Goal: Information Seeking & Learning: Learn about a topic

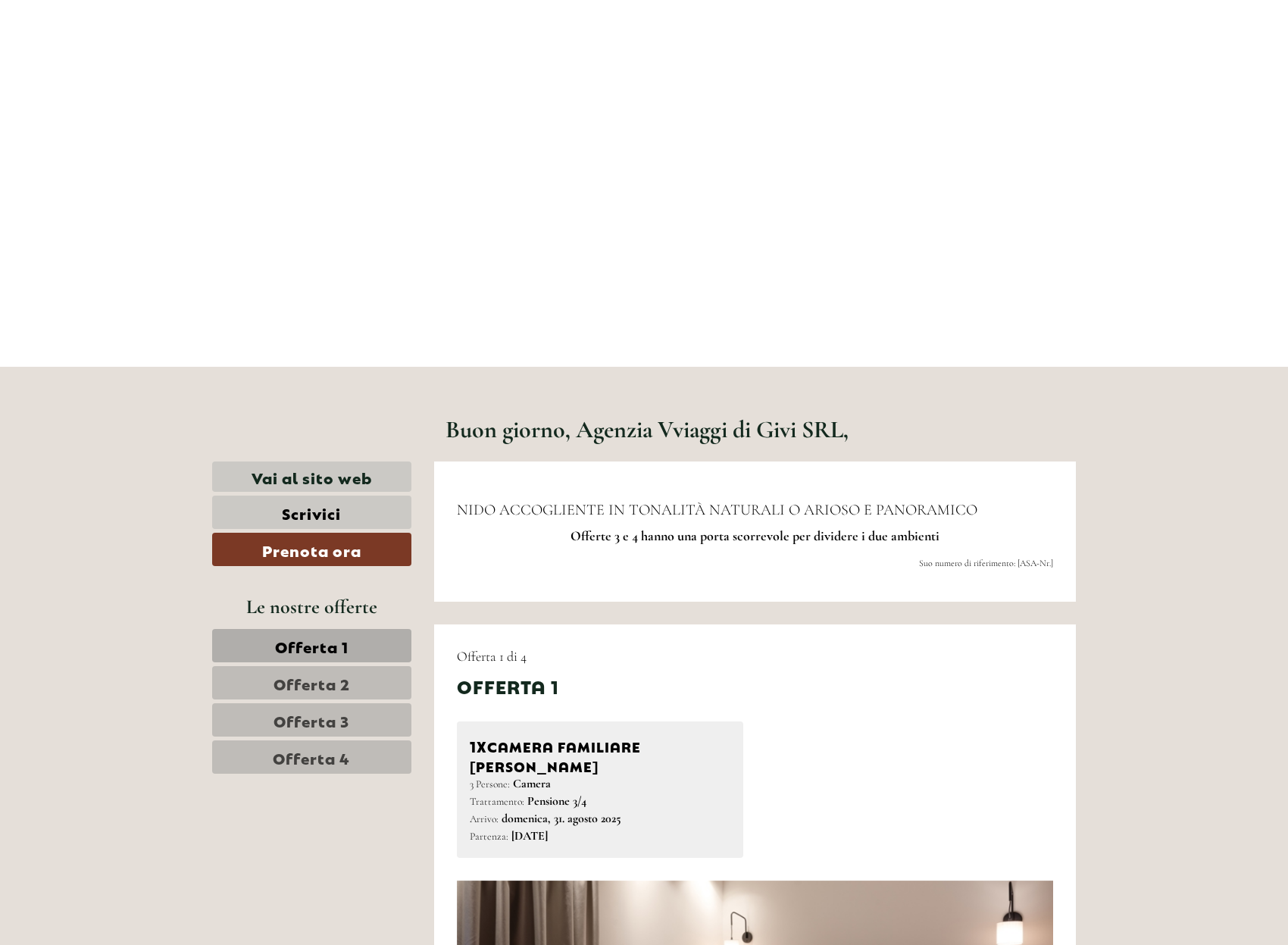
scroll to position [94, 0]
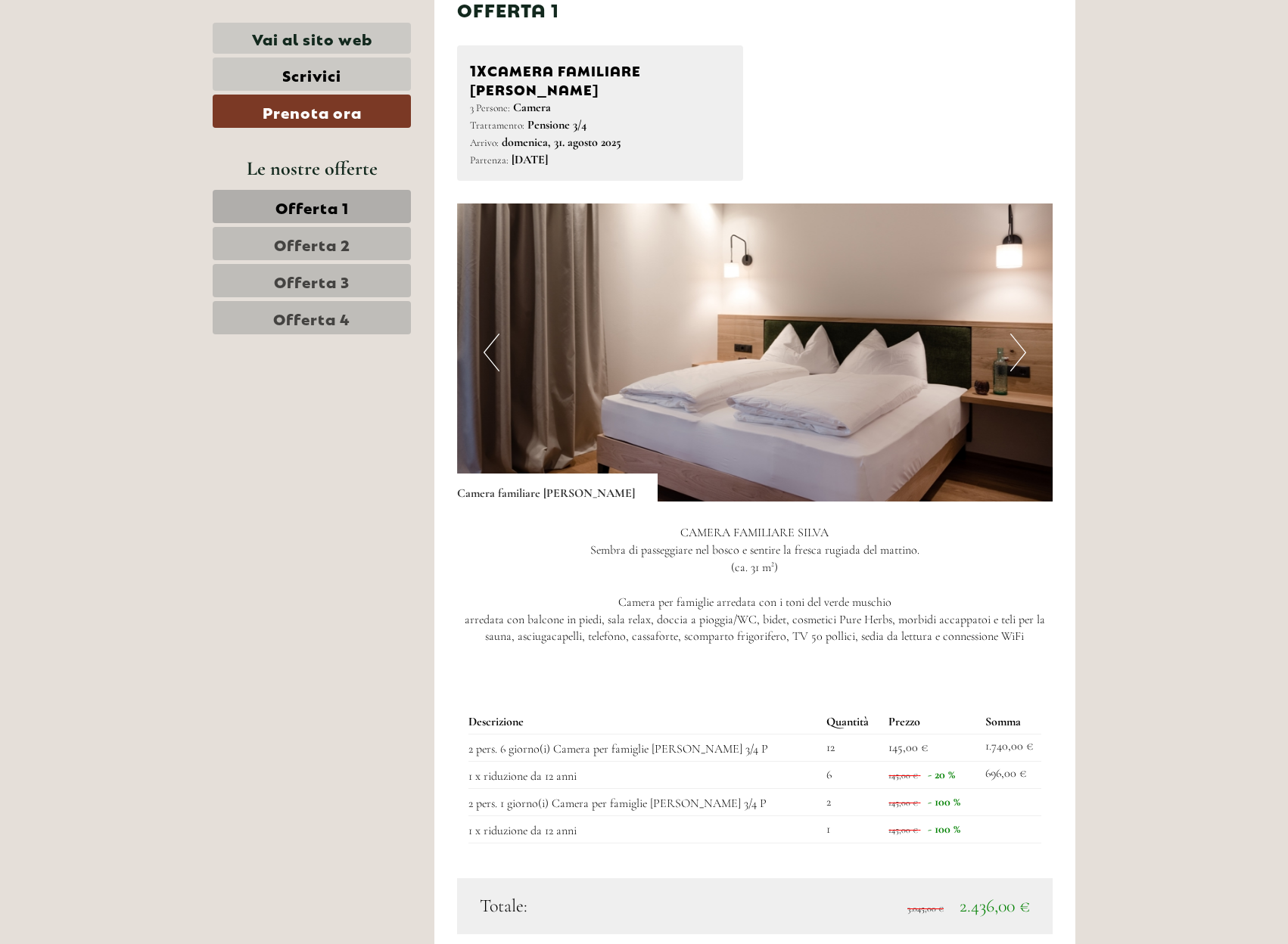
scroll to position [946, 0]
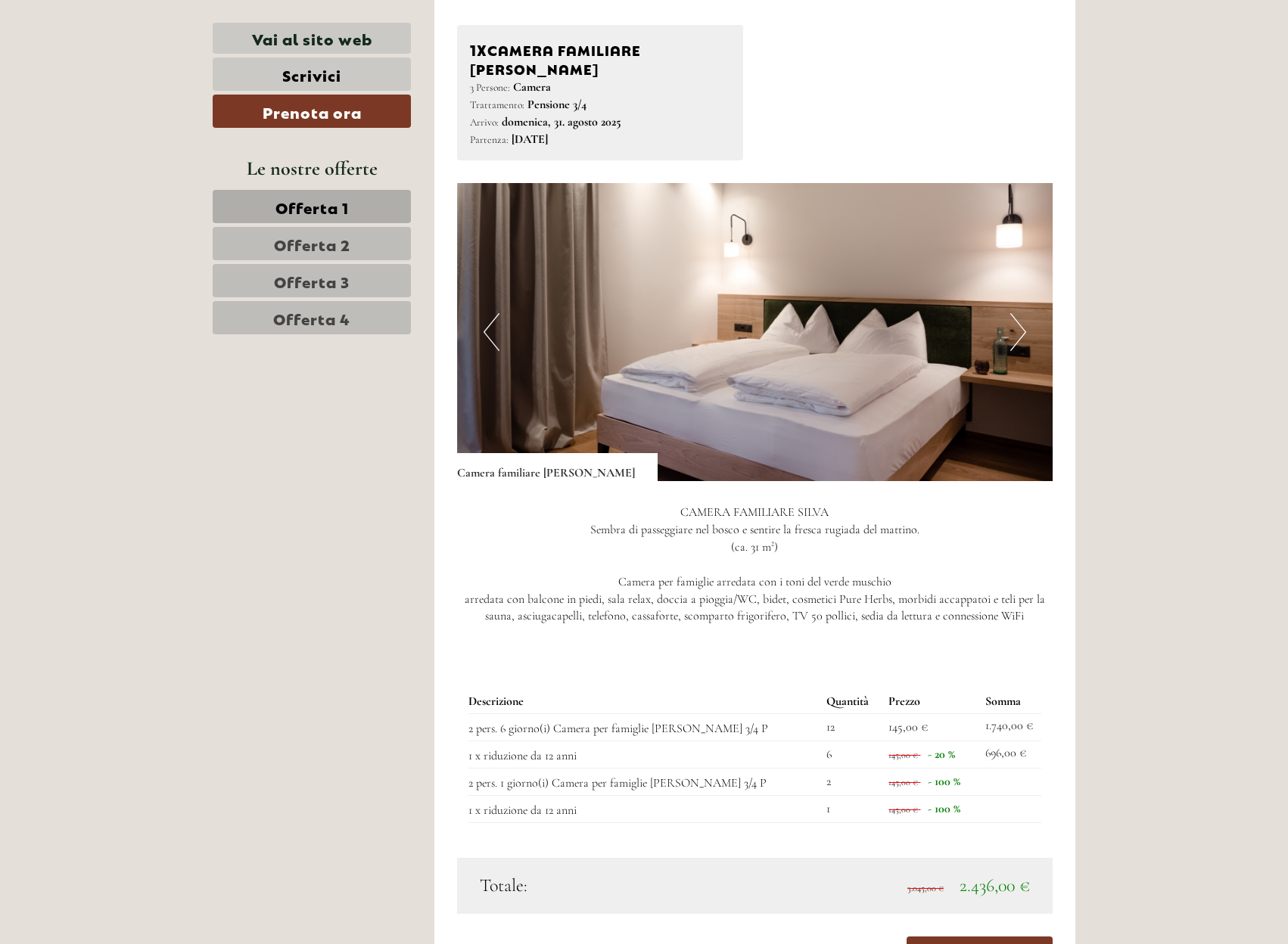
click at [347, 242] on span "Offerta 2" at bounding box center [312, 243] width 76 height 21
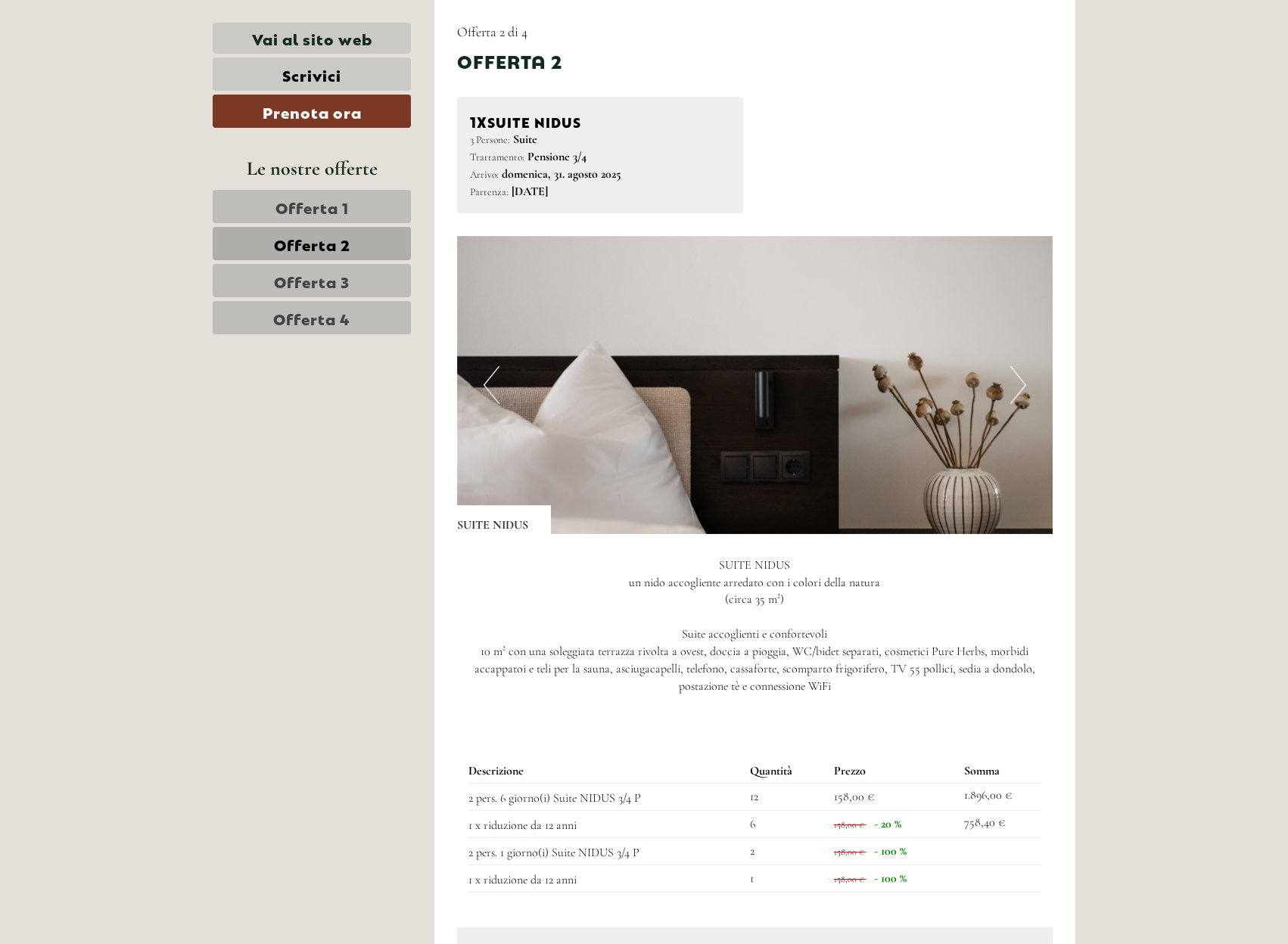
scroll to position [968, 0]
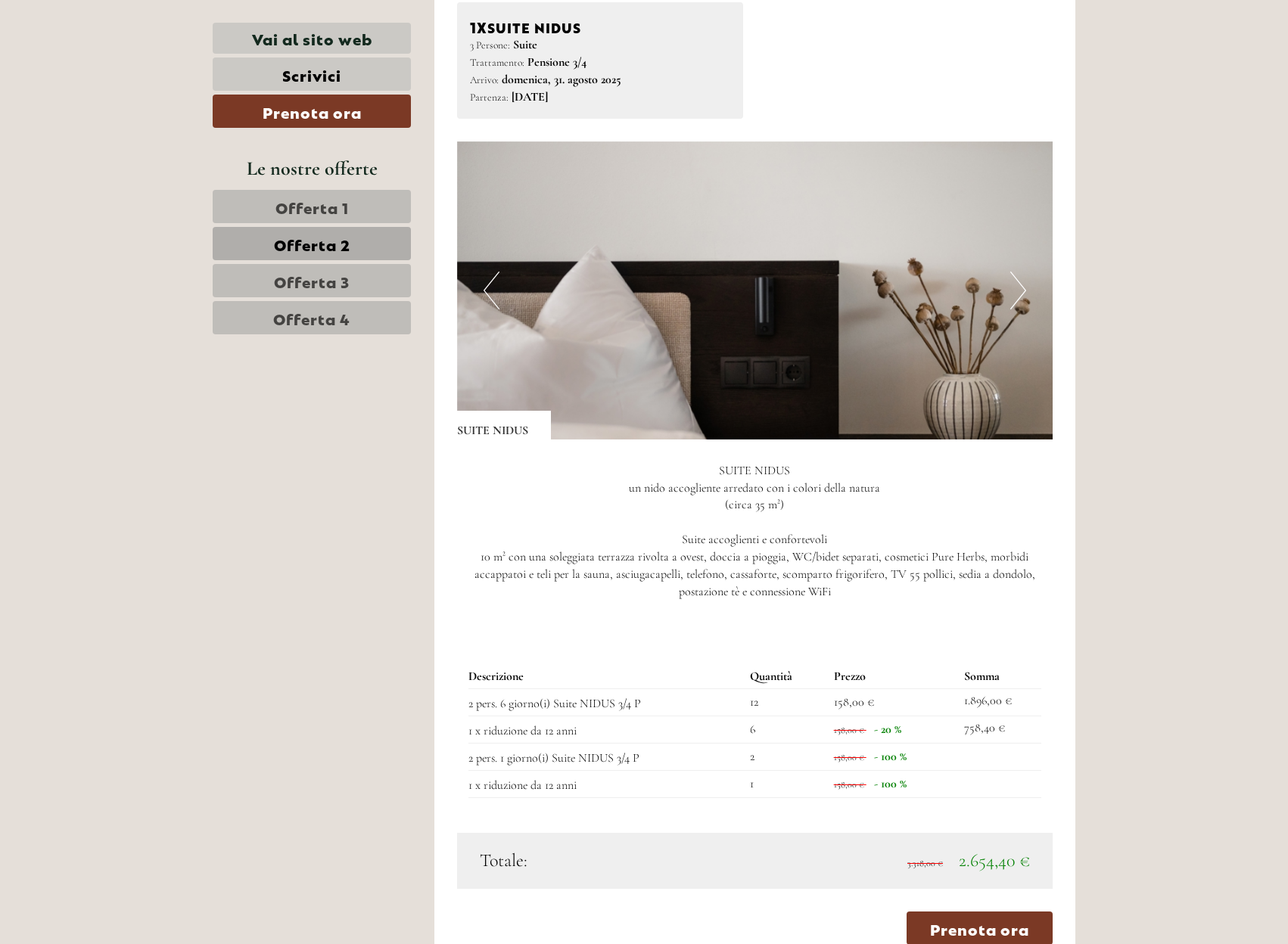
click at [340, 209] on span "Offerta 1" at bounding box center [312, 206] width 73 height 21
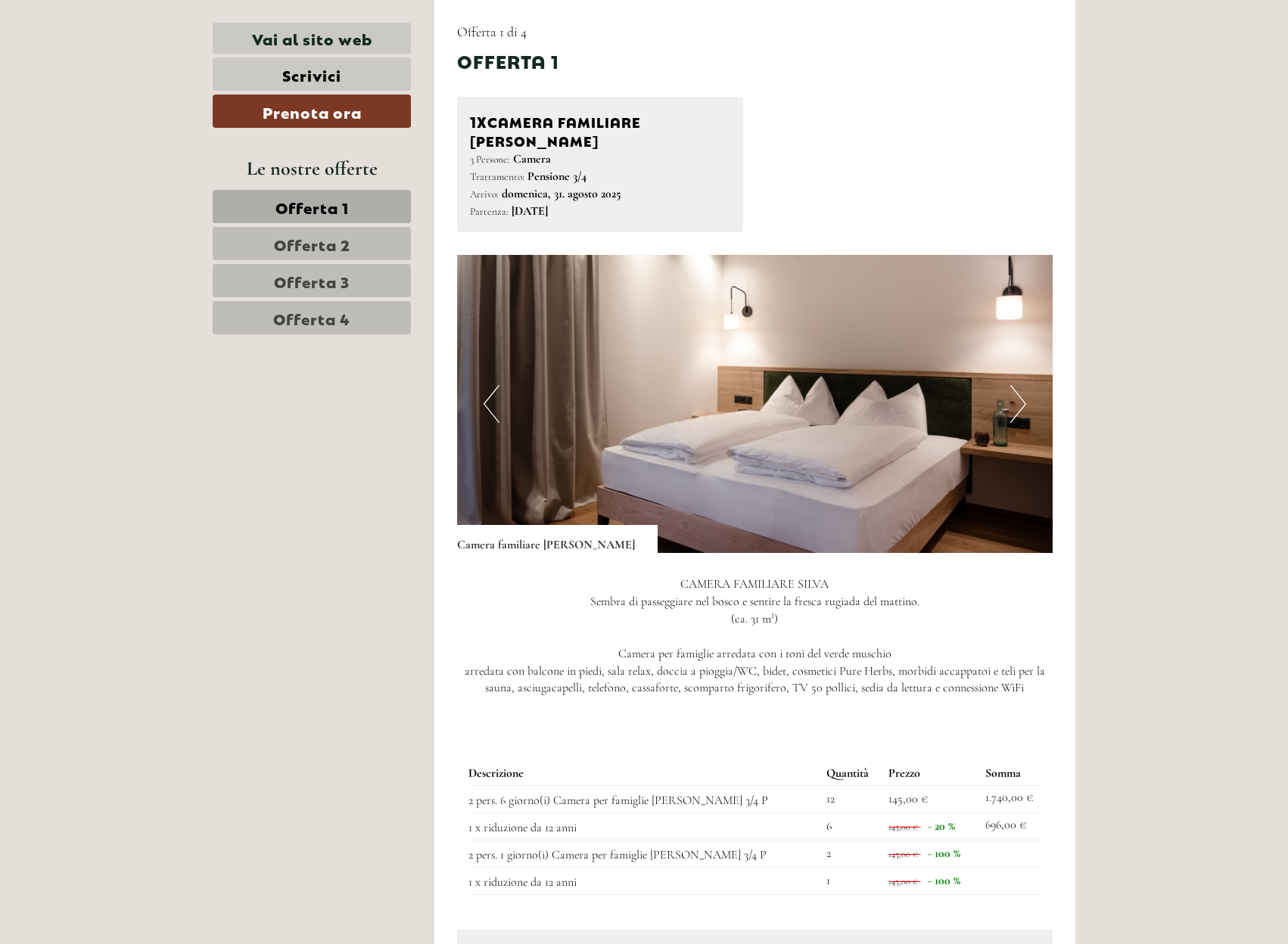
click at [338, 244] on span "Offerta 2" at bounding box center [312, 243] width 76 height 21
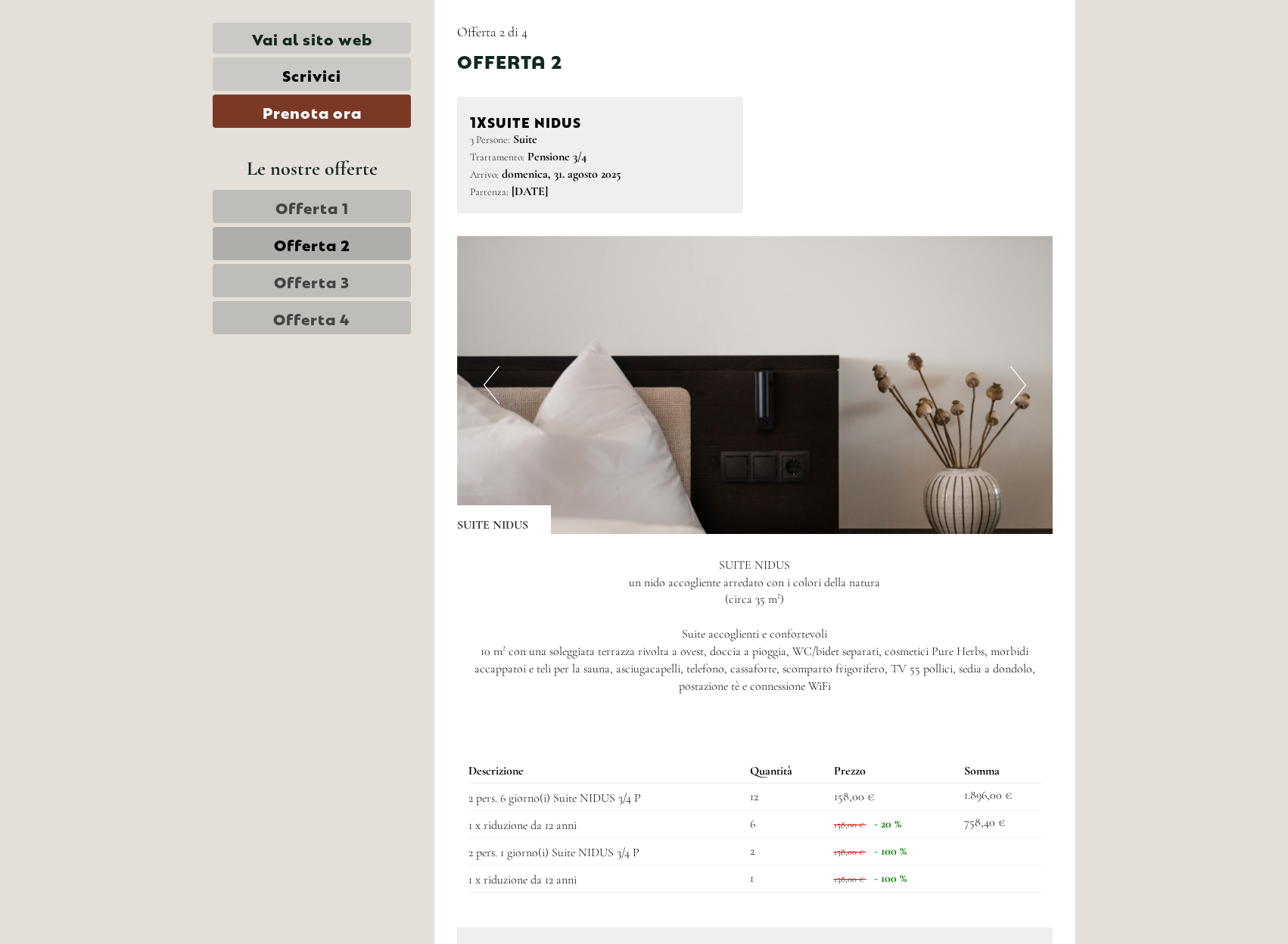
click at [338, 199] on span "Offerta 1" at bounding box center [312, 206] width 73 height 21
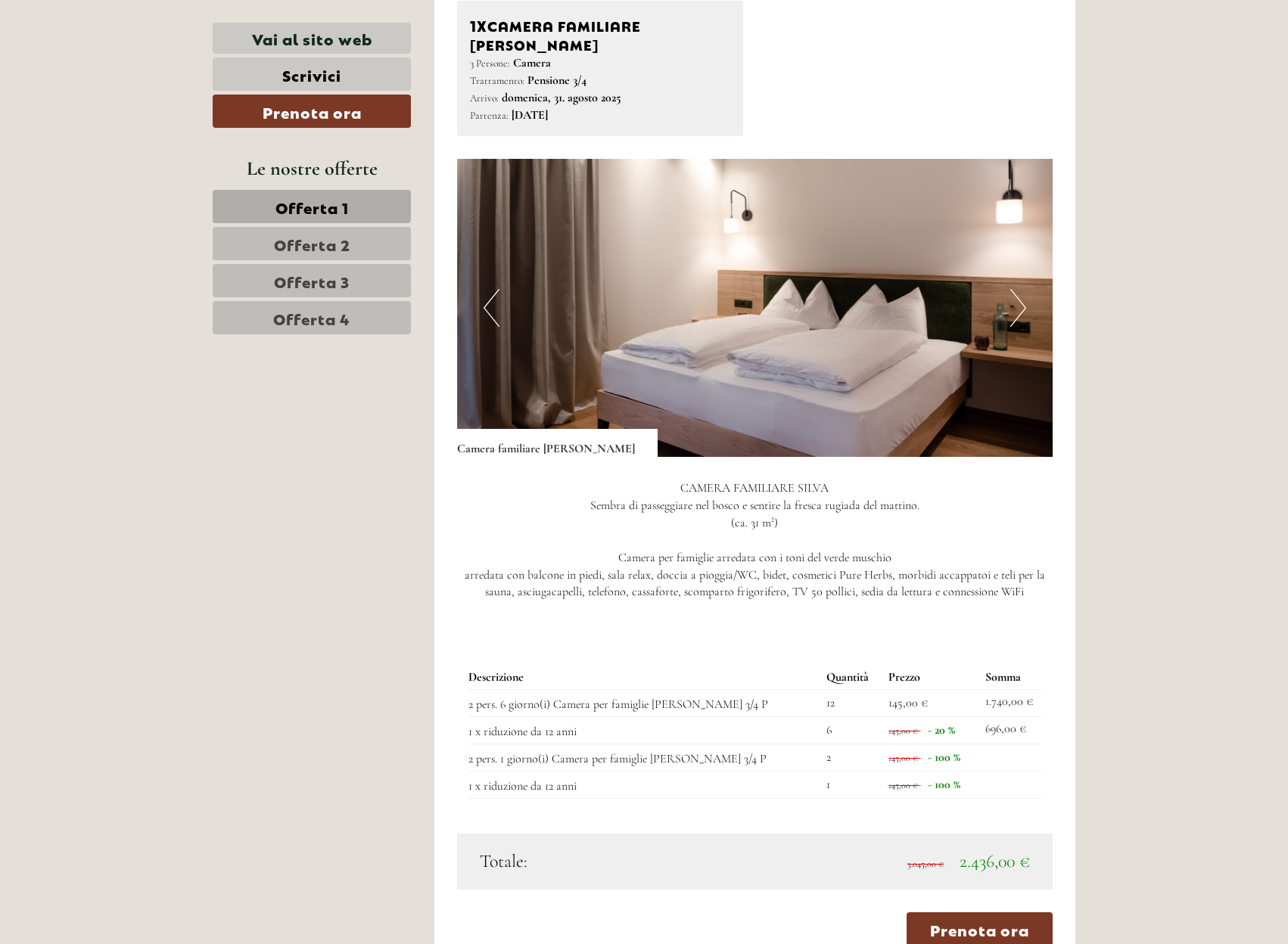
scroll to position [1063, 0]
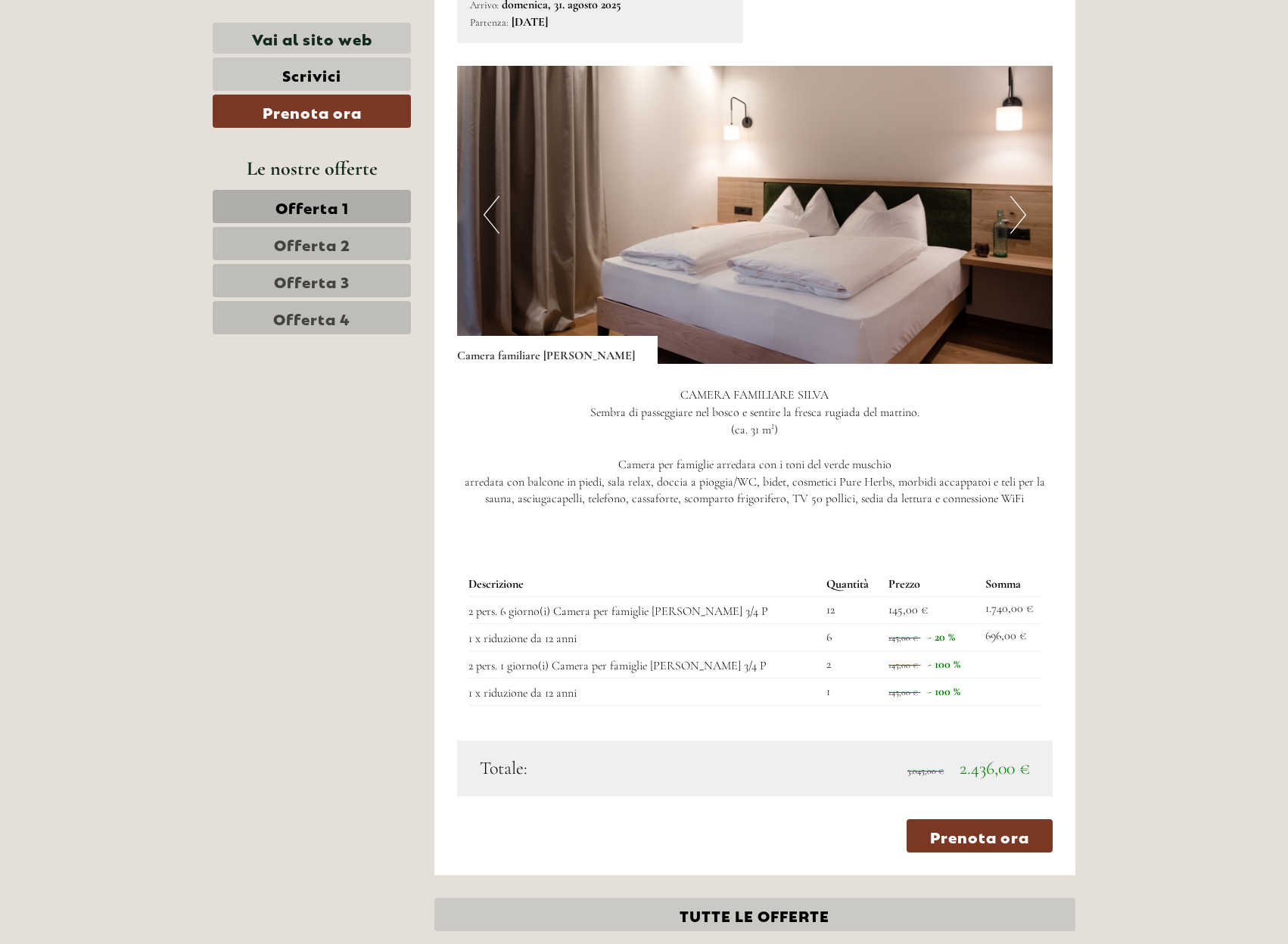
click at [956, 692] on div "Descrizione Quantità Prezzo Somma 2 pers. 6 giorno(i) Camera per famiglie [PERS…" at bounding box center [755, 638] width 596 height 202
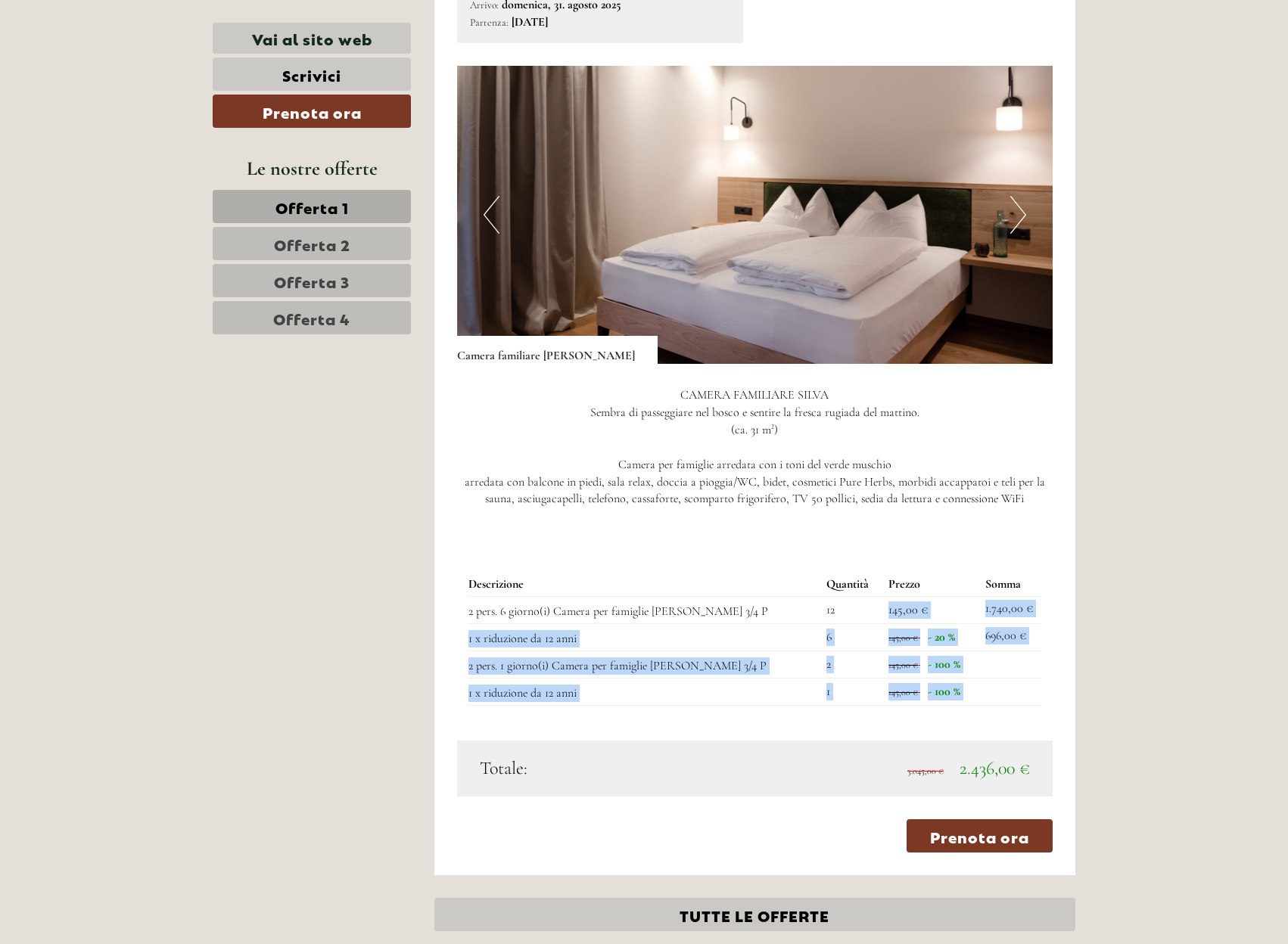
drag, startPoint x: 871, startPoint y: 586, endPoint x: 975, endPoint y: 673, distance: 135.6
click at [975, 673] on tbody "Descrizione Quantità Prezzo Somma 2 pers. 6 giorno(i) Camera per famiglie [PERS…" at bounding box center [755, 639] width 574 height 133
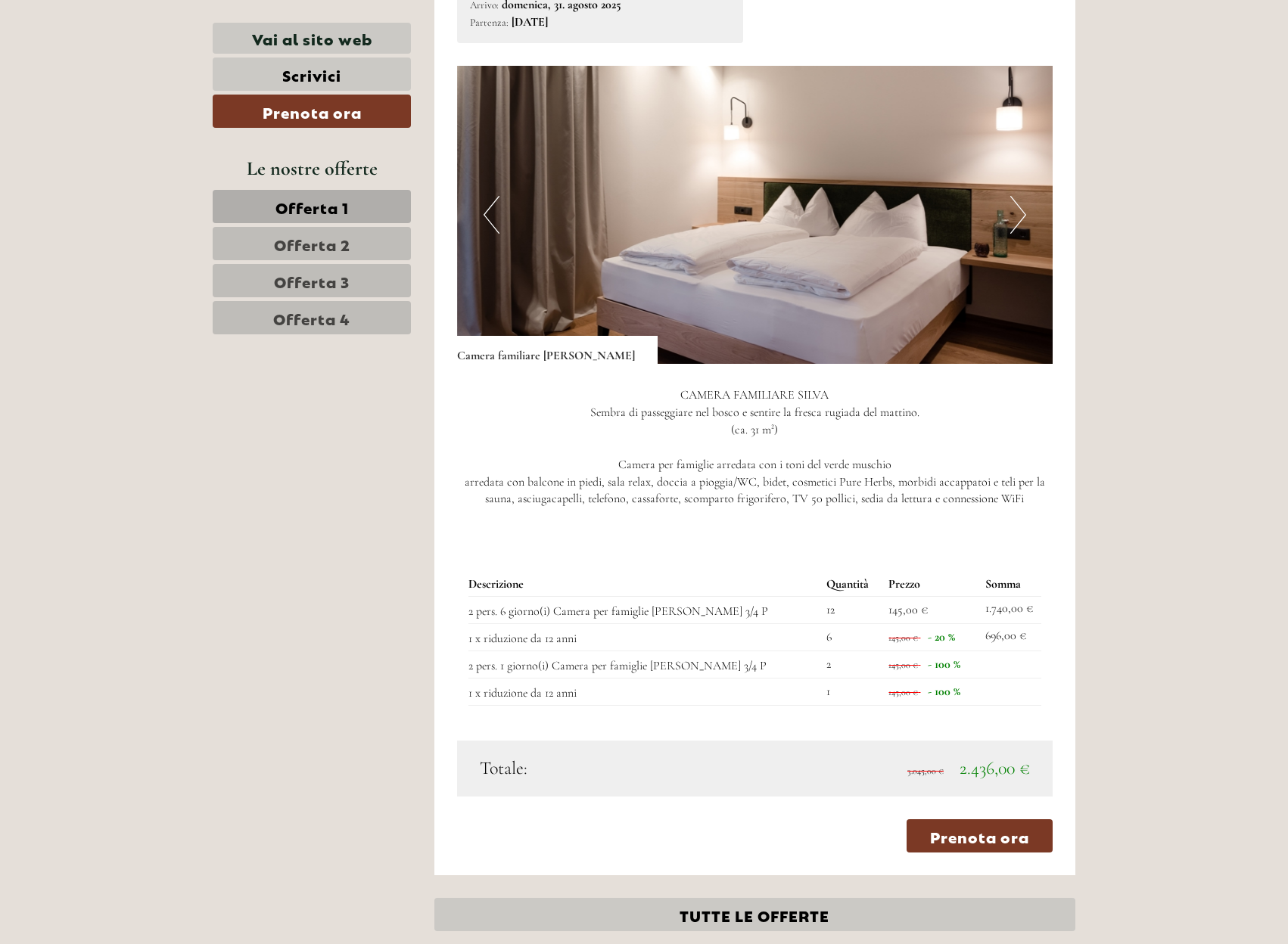
click at [975, 698] on div "Descrizione Quantità Prezzo Somma 2 pers. 6 giorno(i) Camera per famiglie [PERS…" at bounding box center [755, 638] width 596 height 202
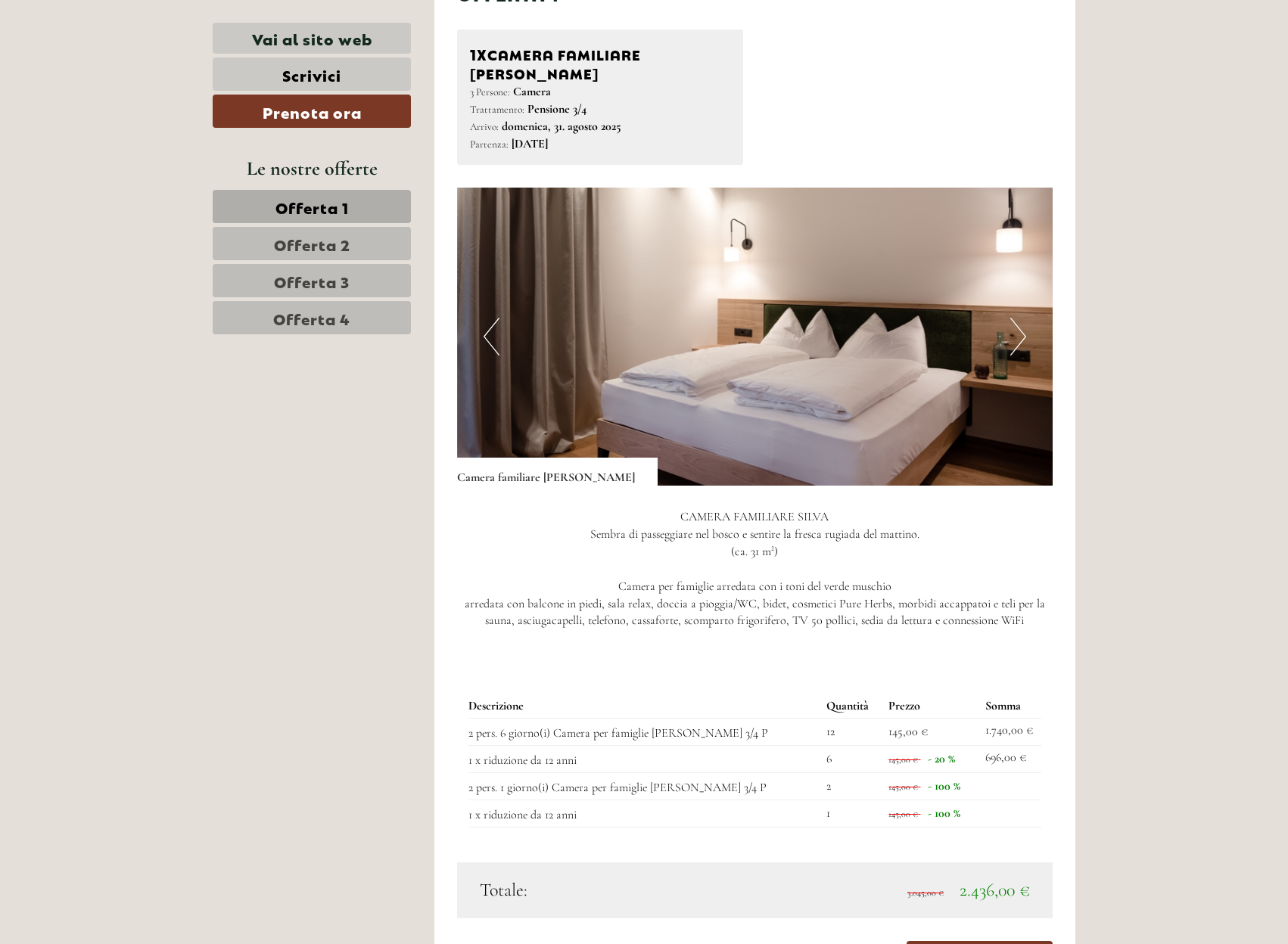
scroll to position [968, 0]
